Goal: Task Accomplishment & Management: Use online tool/utility

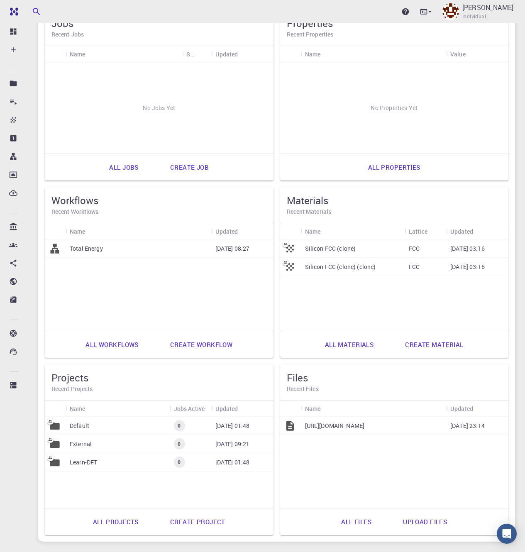
scroll to position [84, 0]
click at [350, 347] on link "All materials" at bounding box center [349, 344] width 67 height 20
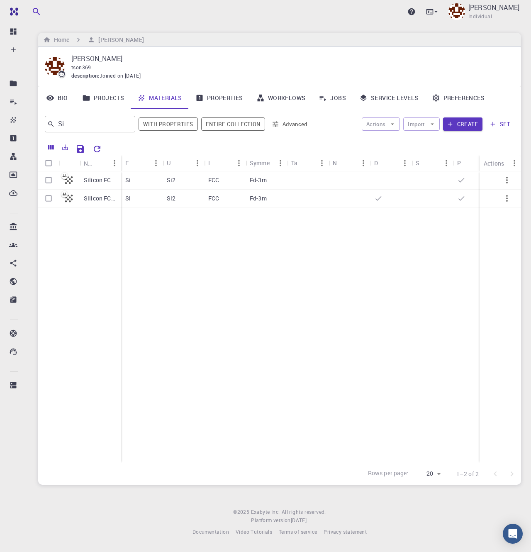
click at [292, 100] on link "Workflows" at bounding box center [281, 98] width 63 height 22
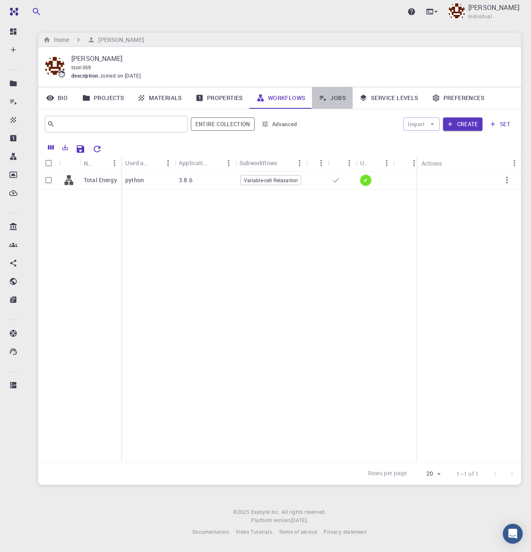
click at [332, 98] on link "Jobs" at bounding box center [332, 98] width 41 height 22
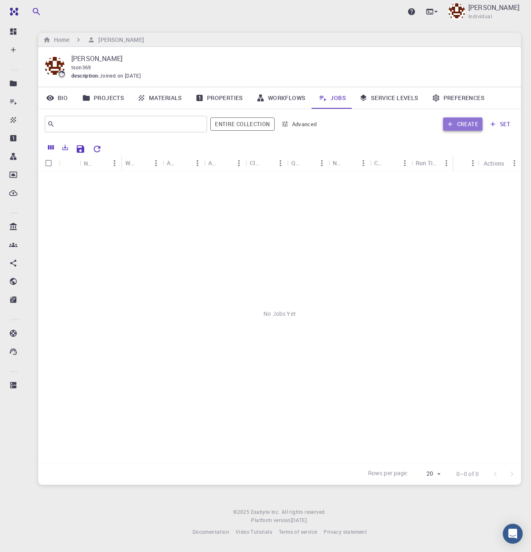
click at [457, 123] on button "Create" at bounding box center [462, 123] width 39 height 13
type input "r7YzEEDL8XBFXXthv"
click at [107, 100] on link "Projects" at bounding box center [103, 98] width 55 height 22
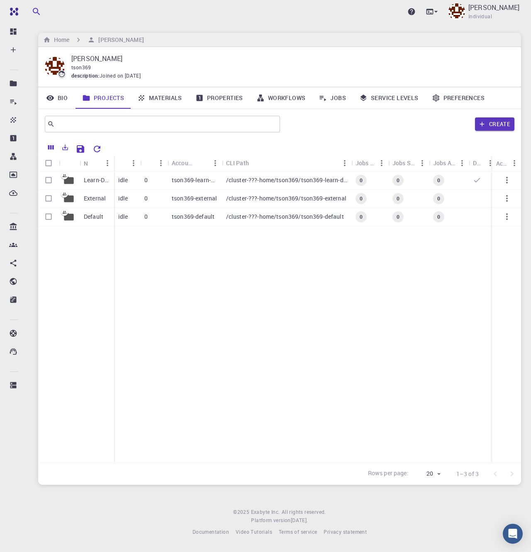
click at [507, 219] on icon "button" at bounding box center [507, 216] width 2 height 7
click at [331, 98] on div at bounding box center [265, 276] width 531 height 552
click at [334, 100] on link "Jobs" at bounding box center [332, 98] width 41 height 22
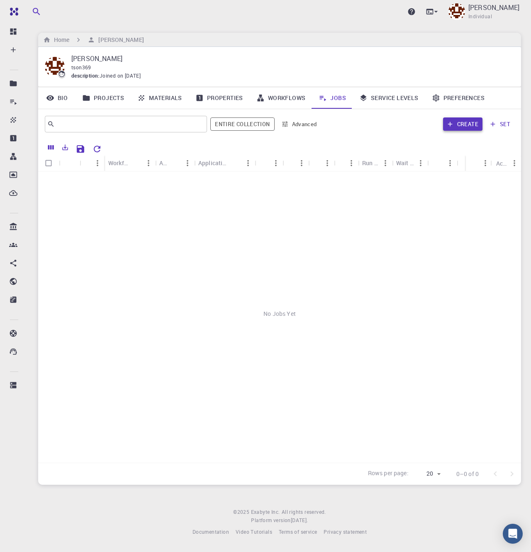
click at [463, 127] on button "Create" at bounding box center [462, 123] width 39 height 13
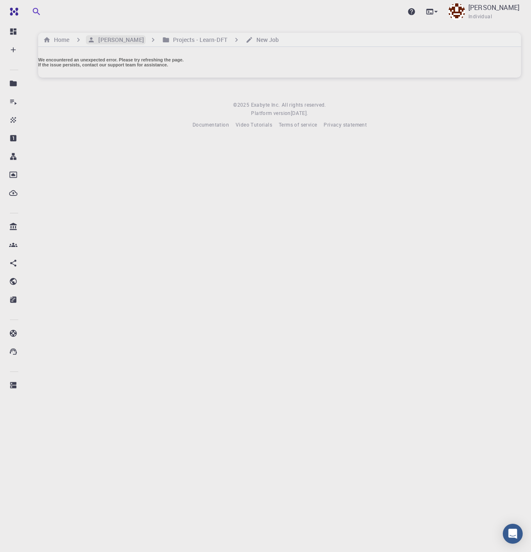
click at [110, 40] on h6 "[PERSON_NAME]" at bounding box center [119, 39] width 49 height 9
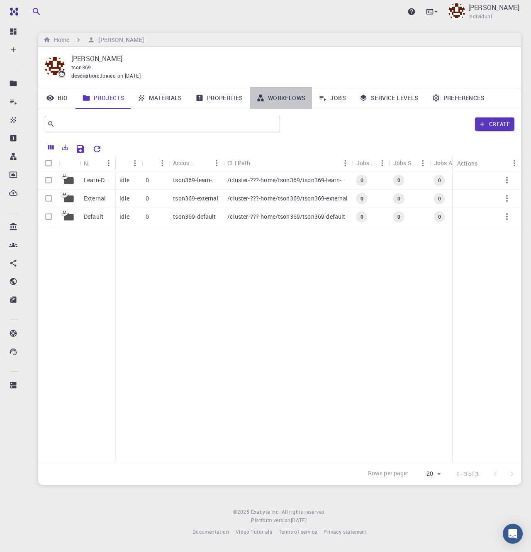
click at [282, 95] on link "Workflows" at bounding box center [281, 98] width 63 height 22
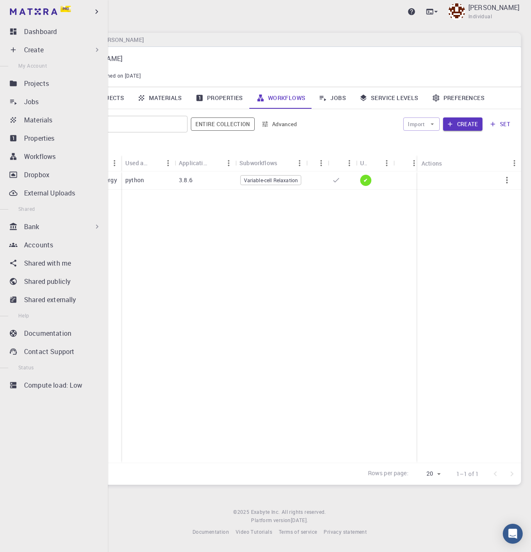
click at [49, 224] on div "Bank" at bounding box center [62, 227] width 77 height 10
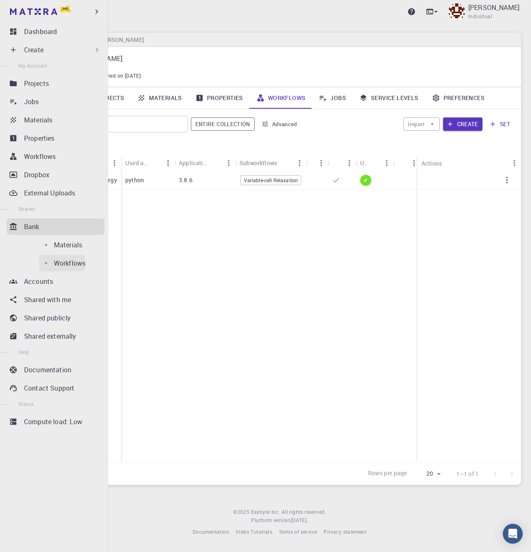
click at [54, 264] on p "Workflows" at bounding box center [70, 263] width 32 height 10
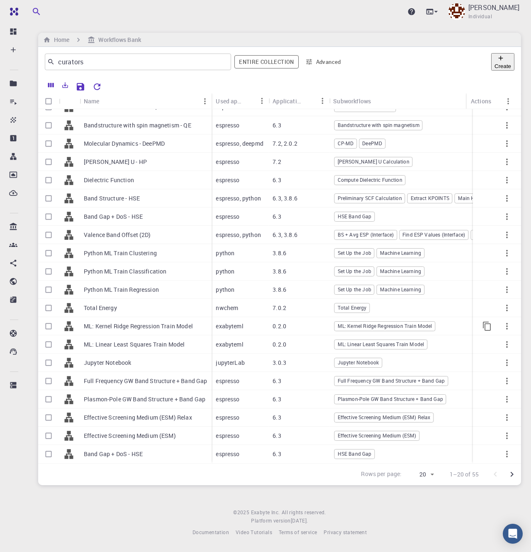
scroll to position [17, 0]
click at [429, 473] on body "Pro Dashboard Create New Job New Material Create Material Upload File Import fr…" at bounding box center [265, 276] width 531 height 552
click at [419, 475] on li "50" at bounding box center [420, 470] width 31 height 7
type input "50"
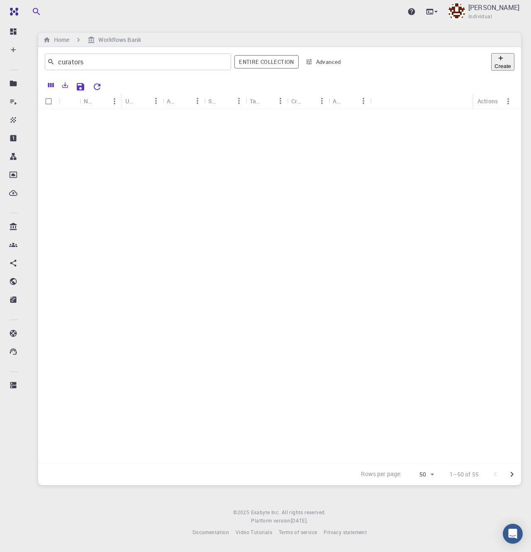
scroll to position [559, 0]
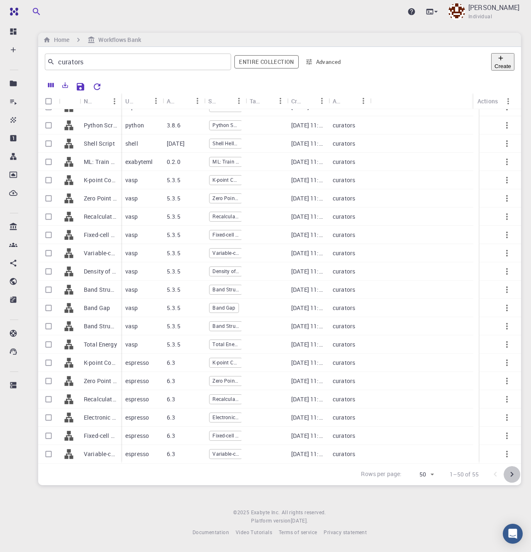
click at [514, 474] on icon "Go to next page" at bounding box center [512, 474] width 10 height 10
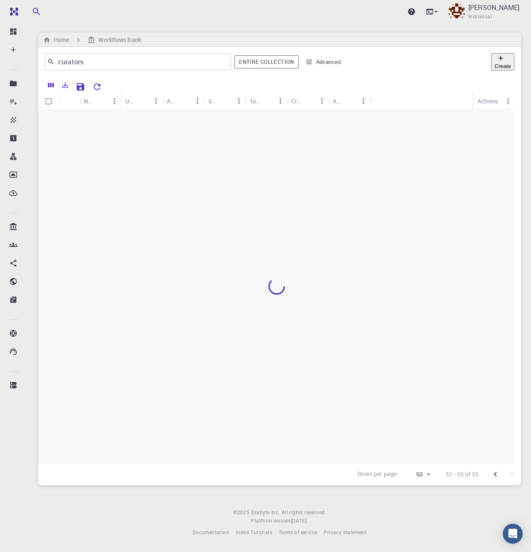
scroll to position [0, 0]
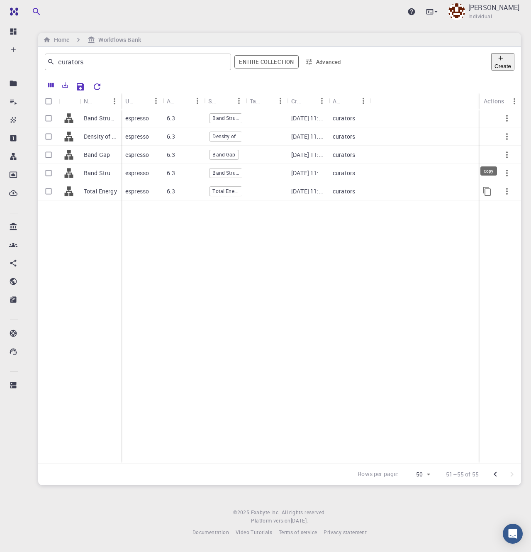
click at [486, 192] on icon "Copy" at bounding box center [487, 191] width 10 height 10
click at [507, 192] on icon "button" at bounding box center [507, 191] width 10 height 10
click at [506, 242] on span "Copy" at bounding box center [503, 240] width 12 height 8
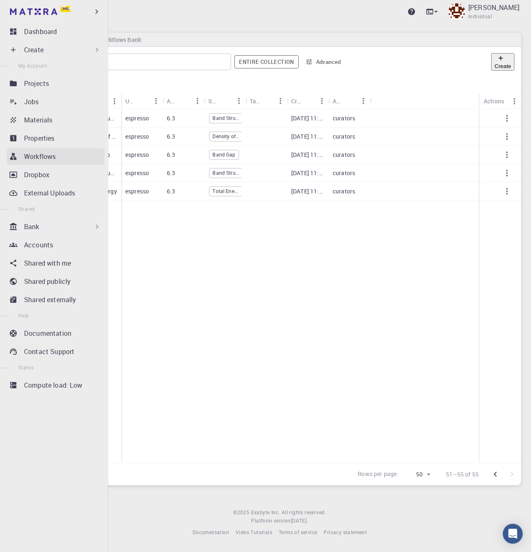
click at [48, 156] on p "Workflows" at bounding box center [40, 156] width 32 height 10
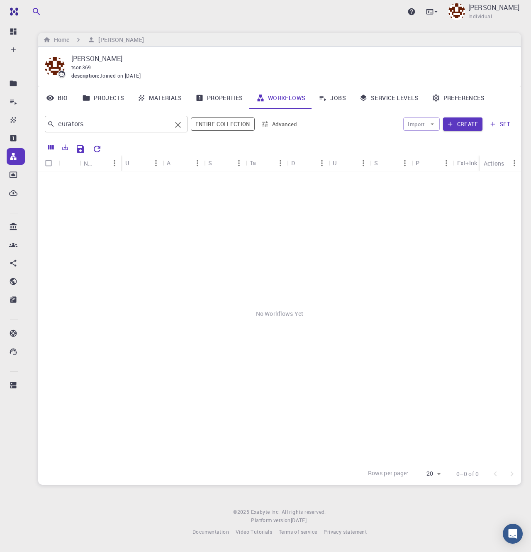
click at [179, 124] on icon "Clear" at bounding box center [178, 125] width 6 height 6
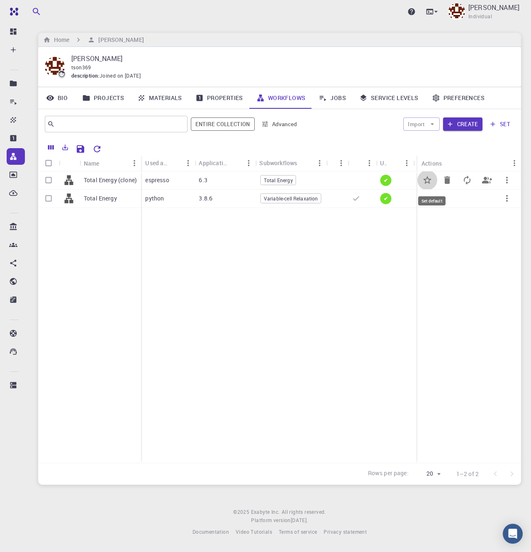
click at [429, 179] on icon "Set default" at bounding box center [427, 180] width 8 height 8
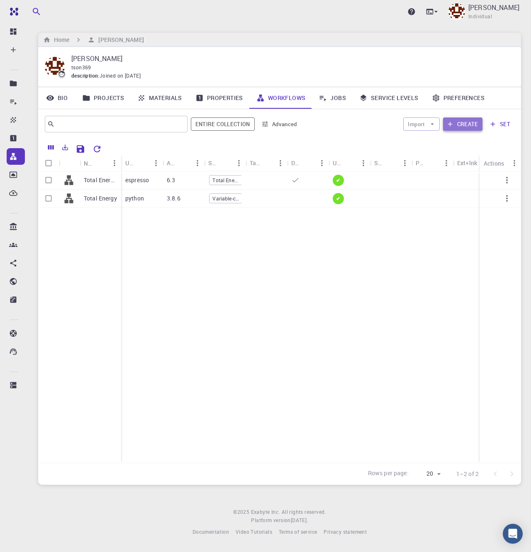
click at [468, 123] on button "Create" at bounding box center [462, 123] width 39 height 13
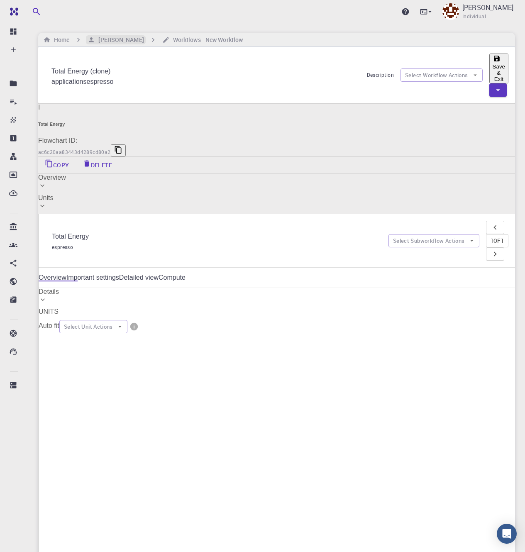
click at [105, 36] on h6 "[PERSON_NAME]" at bounding box center [119, 39] width 49 height 9
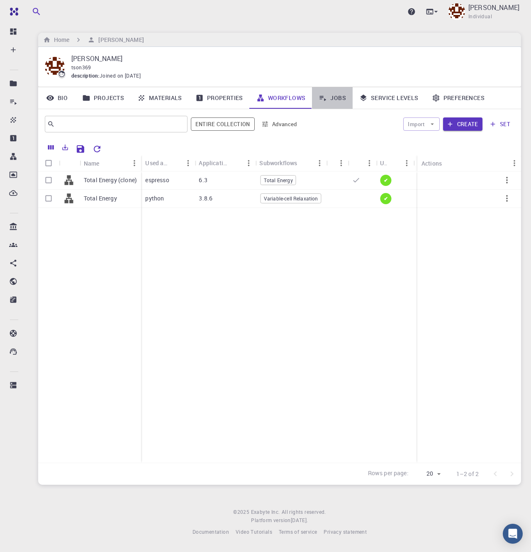
click at [319, 100] on icon at bounding box center [323, 98] width 8 height 8
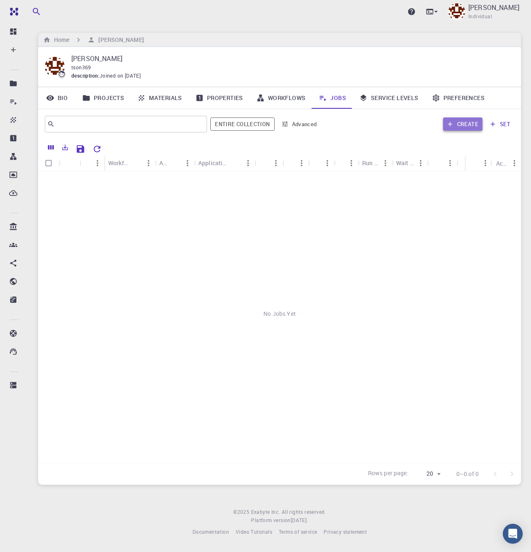
click at [459, 124] on button "Create" at bounding box center [462, 123] width 39 height 13
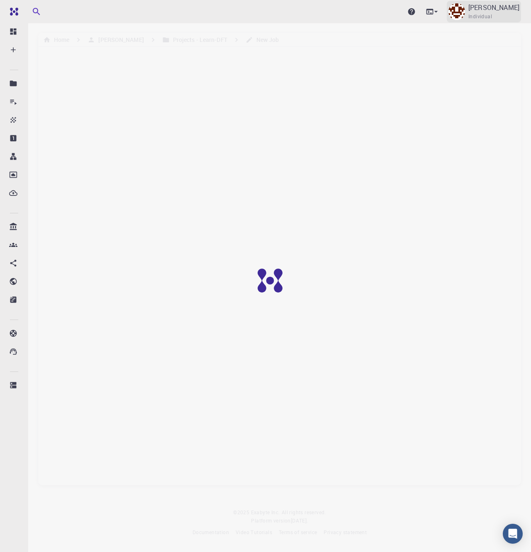
click at [492, 14] on span "Individual" at bounding box center [480, 16] width 24 height 8
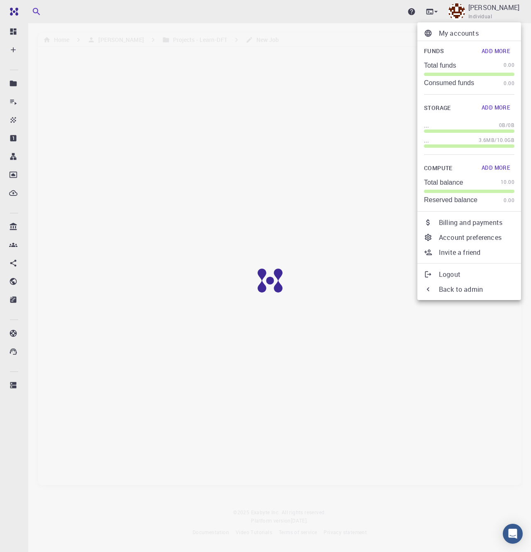
click at [494, 14] on div at bounding box center [265, 276] width 531 height 552
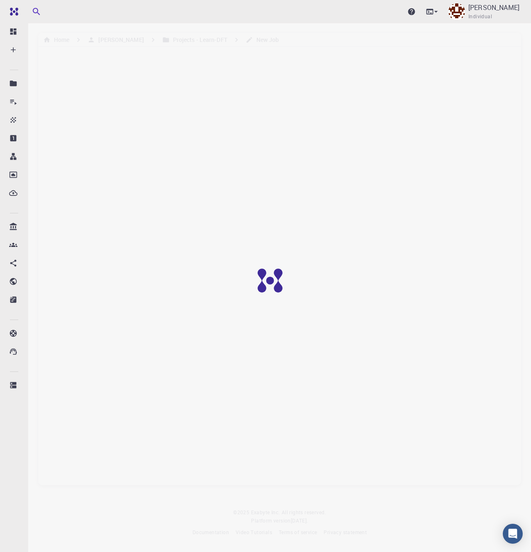
click at [178, 40] on div at bounding box center [276, 286] width 552 height 573
click at [511, 19] on div "[PERSON_NAME] Individual" at bounding box center [493, 11] width 51 height 18
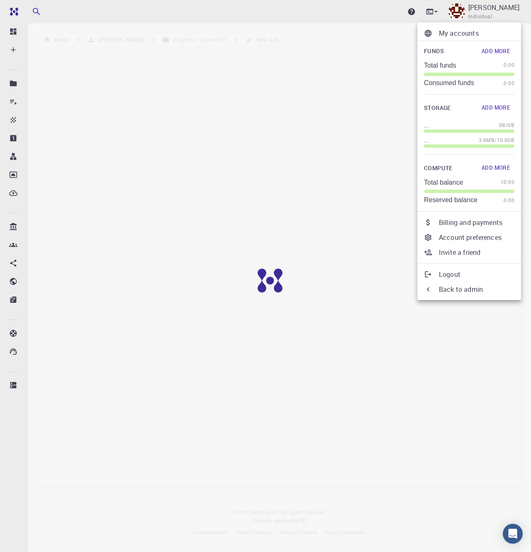
click at [56, 16] on div at bounding box center [265, 276] width 531 height 552
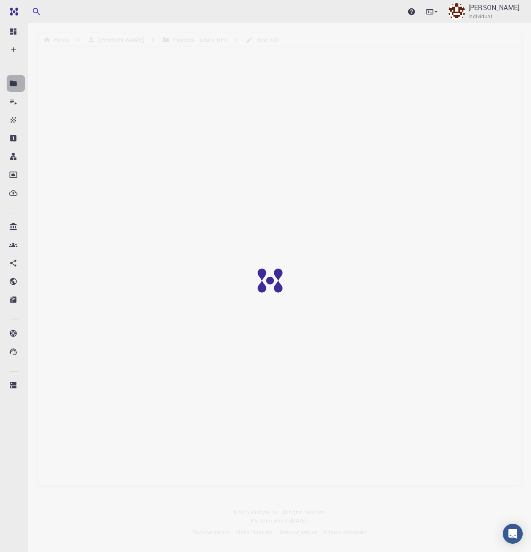
click at [15, 82] on icon at bounding box center [13, 82] width 7 height 5
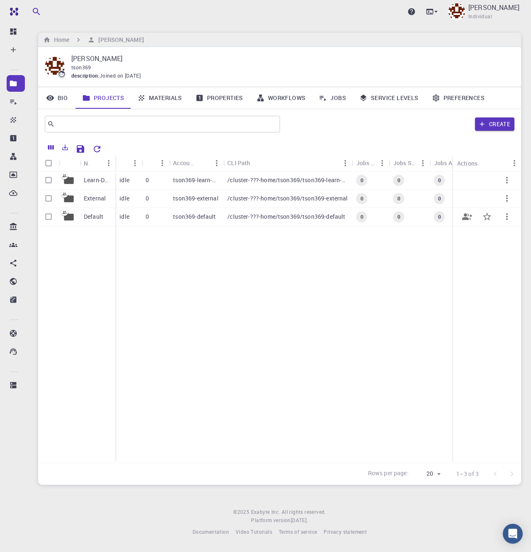
click at [99, 215] on p "Default" at bounding box center [94, 216] width 20 height 8
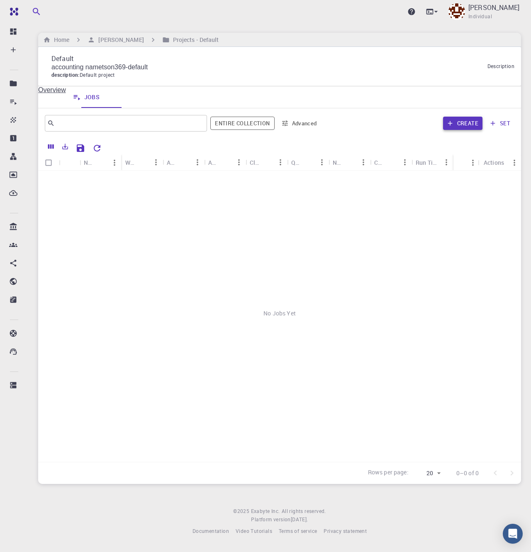
click at [460, 128] on button "Create" at bounding box center [462, 123] width 39 height 13
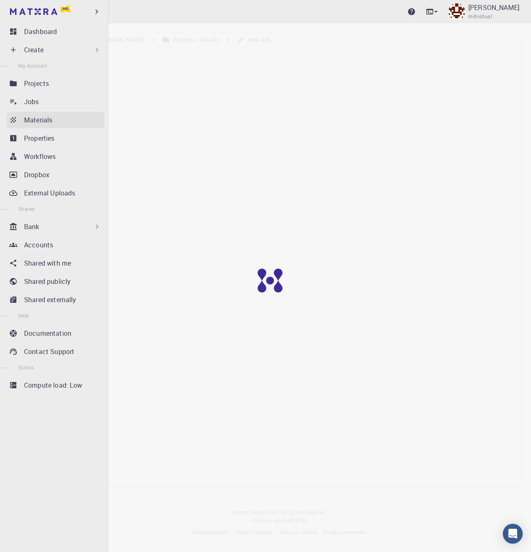
click at [52, 119] on p "Materials" at bounding box center [38, 120] width 28 height 10
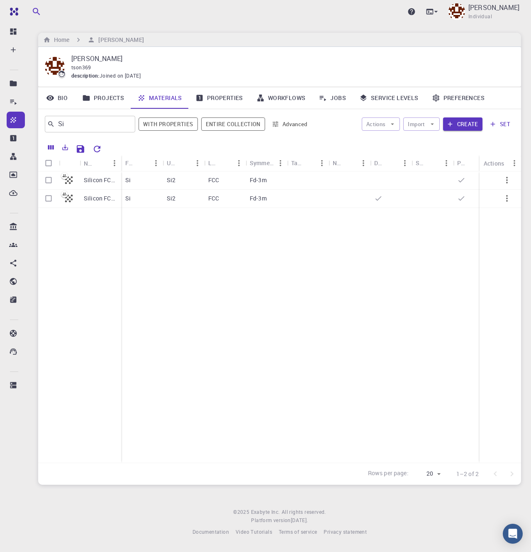
click at [332, 101] on link "Jobs" at bounding box center [332, 98] width 41 height 22
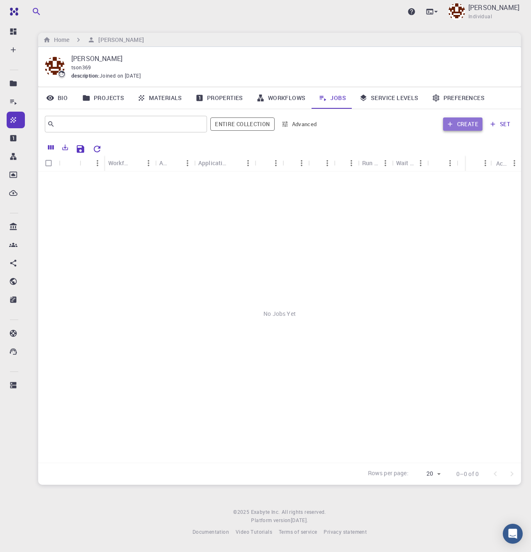
click at [466, 127] on button "Create" at bounding box center [462, 123] width 39 height 13
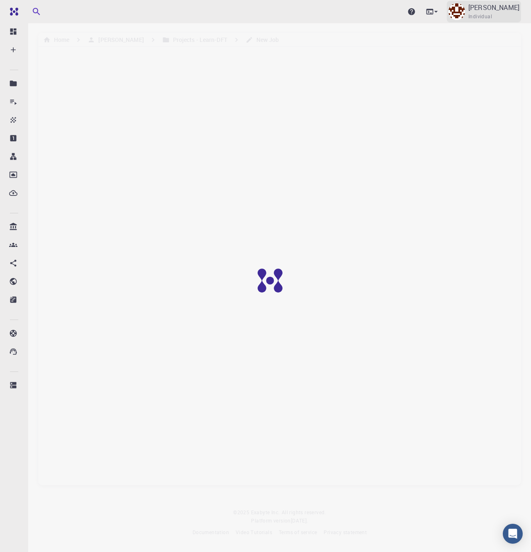
click at [500, 9] on p "[PERSON_NAME]" at bounding box center [493, 7] width 51 height 10
